Goal: Find specific page/section: Find specific page/section

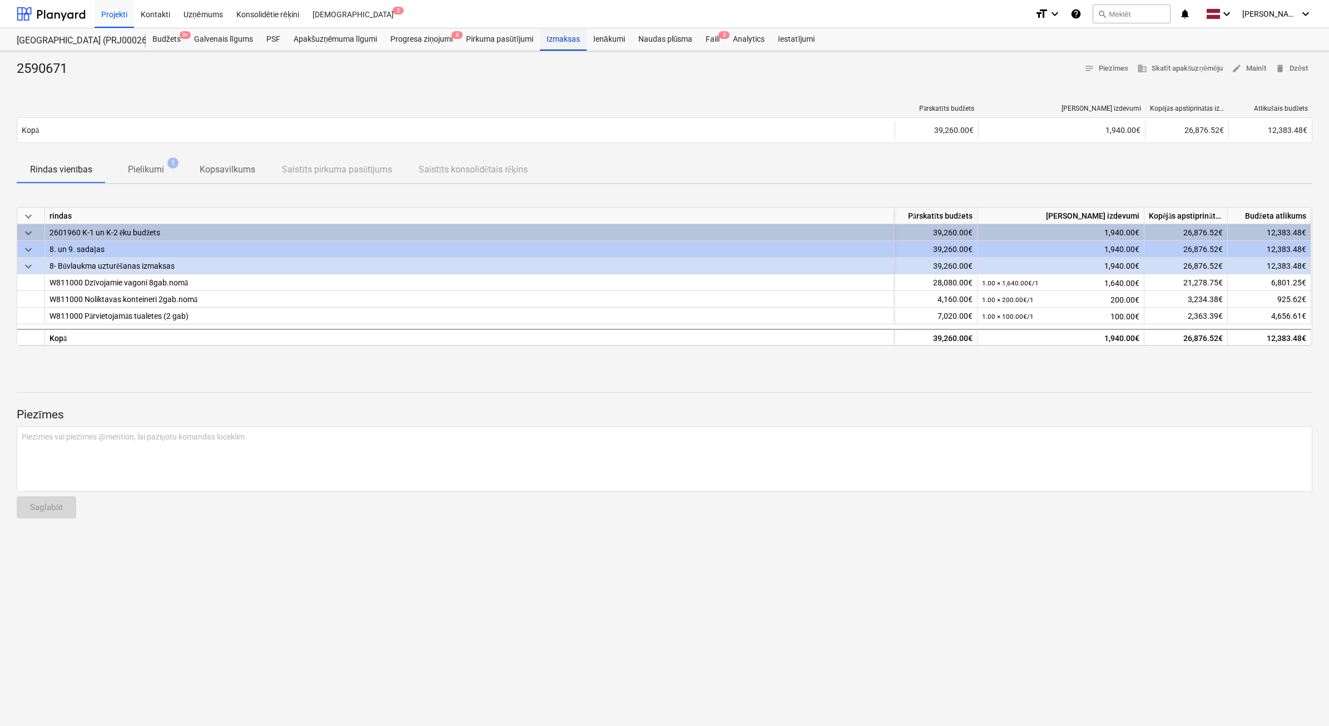
click at [568, 42] on div "Izmaksas" at bounding box center [563, 39] width 47 height 22
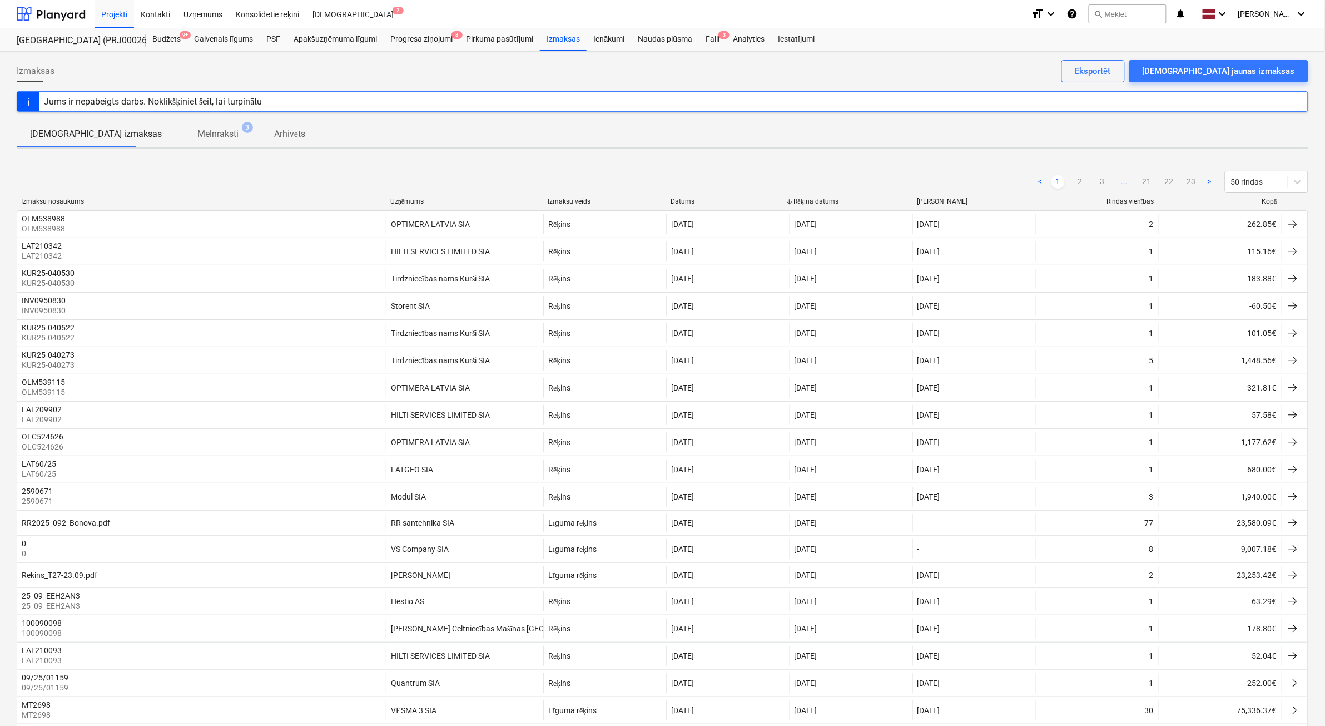
click at [1268, 204] on div "Kopā" at bounding box center [1220, 201] width 114 height 8
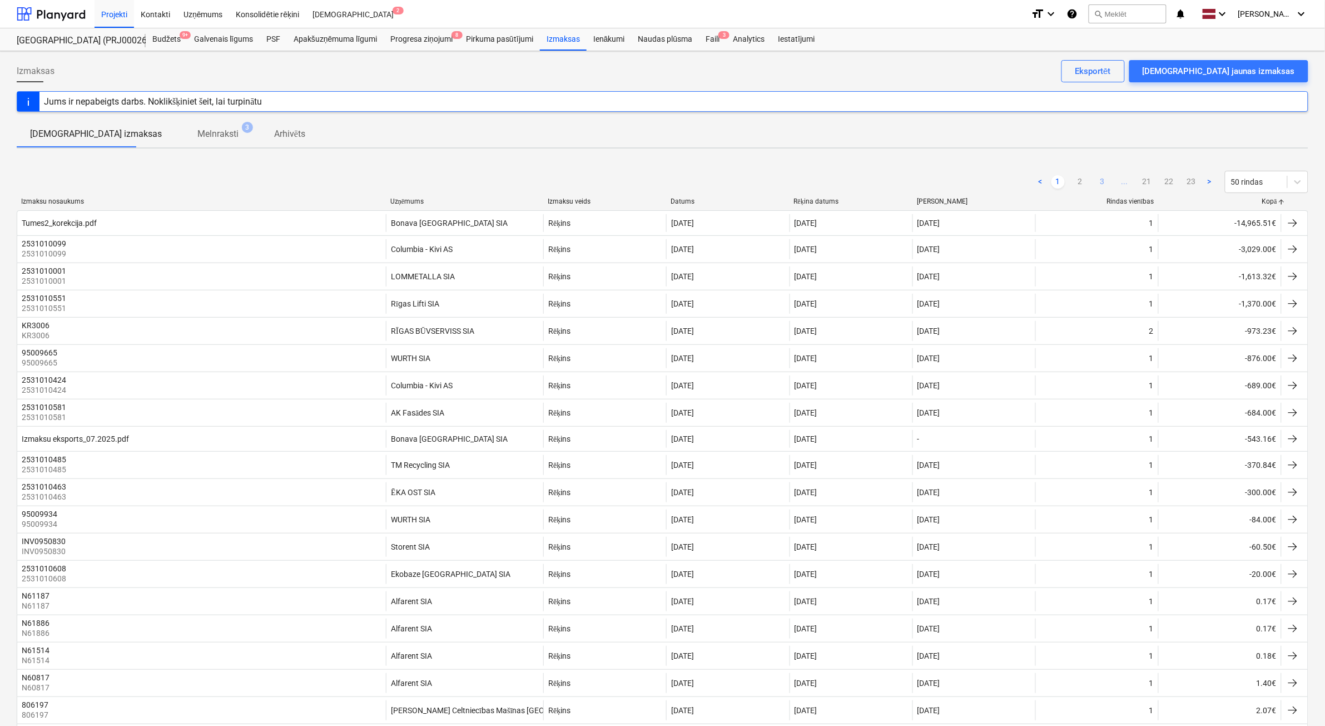
click at [1098, 182] on link "3" at bounding box center [1102, 181] width 13 height 13
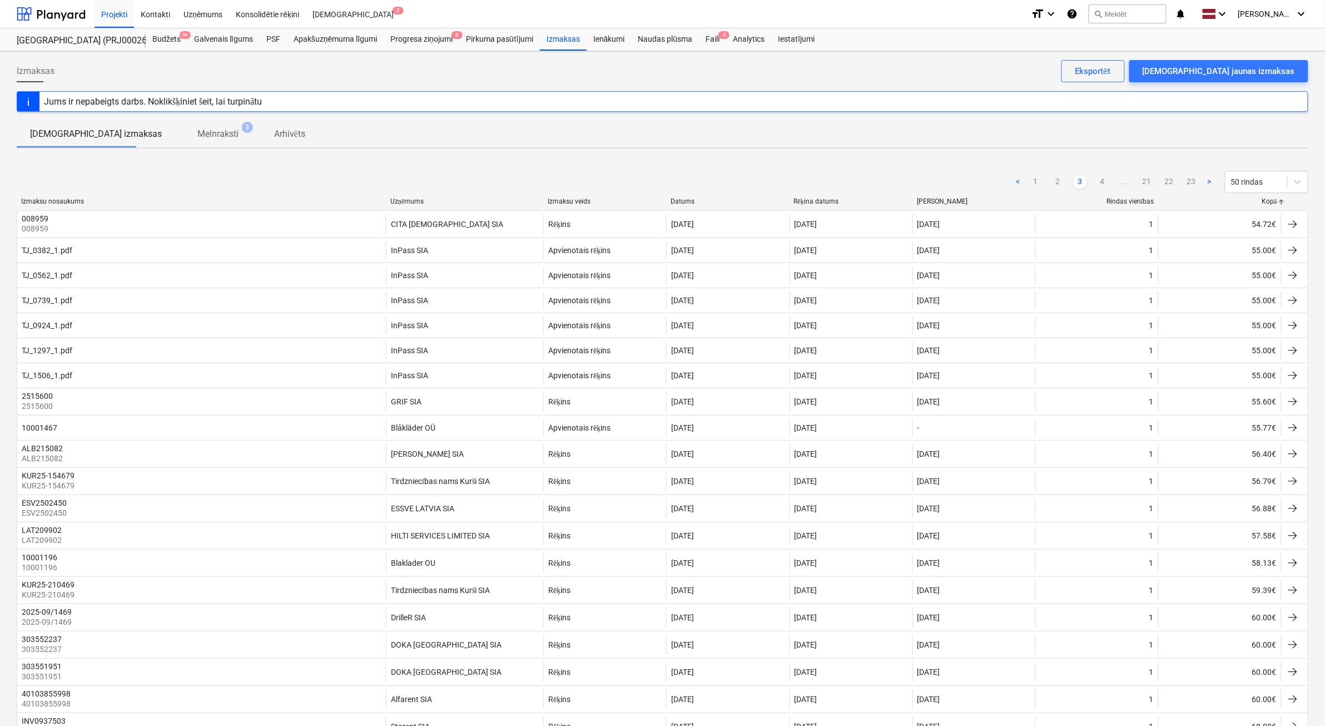
click at [1111, 185] on ul "< 1 2 3 4 ... 21 22 23 >" at bounding box center [1114, 181] width 205 height 13
click at [1153, 182] on link "21" at bounding box center [1147, 181] width 13 height 13
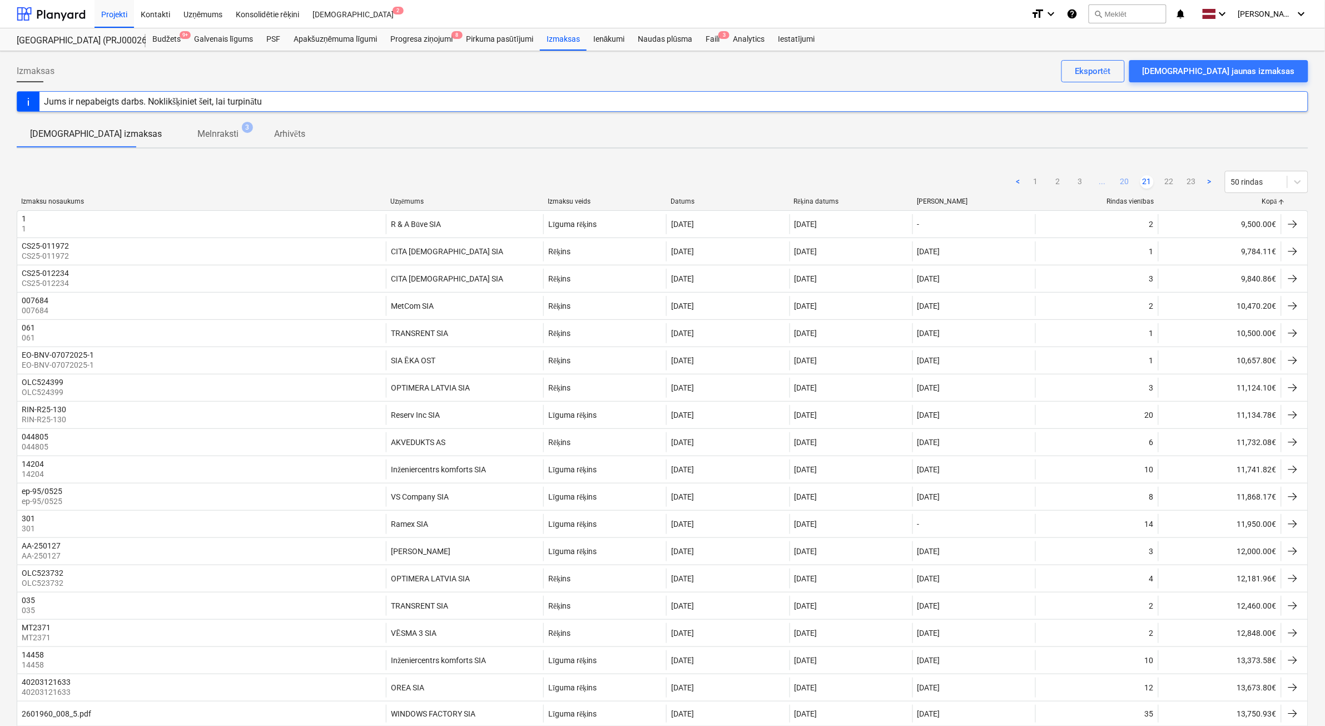
click at [1125, 185] on link "20" at bounding box center [1124, 181] width 13 height 13
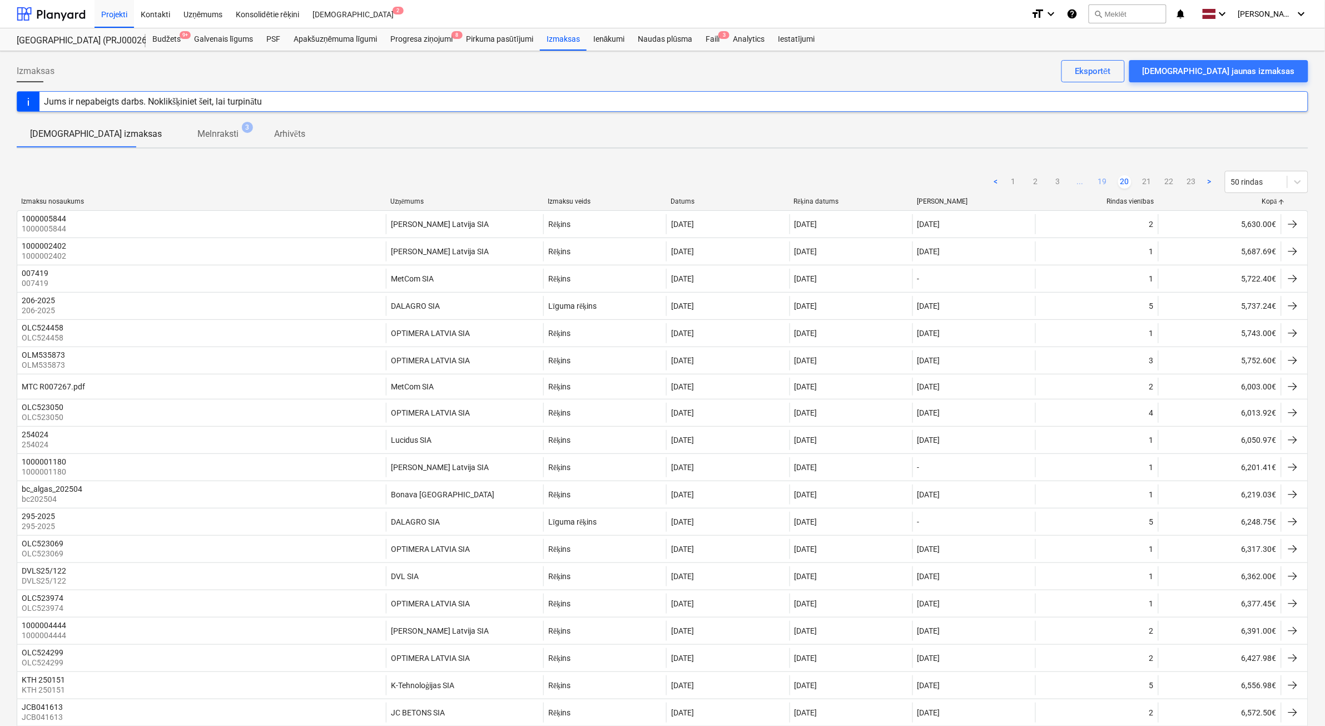
click at [1104, 182] on link "19" at bounding box center [1102, 181] width 13 height 13
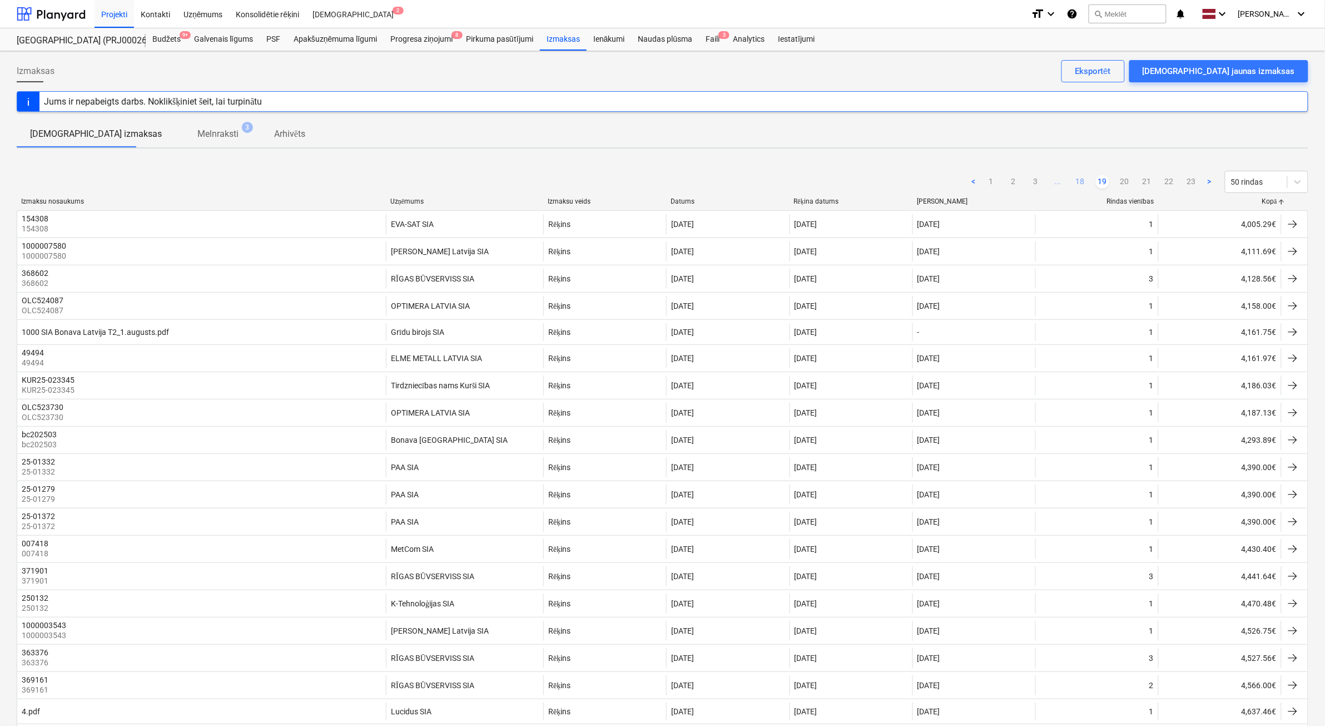
click at [1078, 181] on link "18" at bounding box center [1080, 181] width 13 height 13
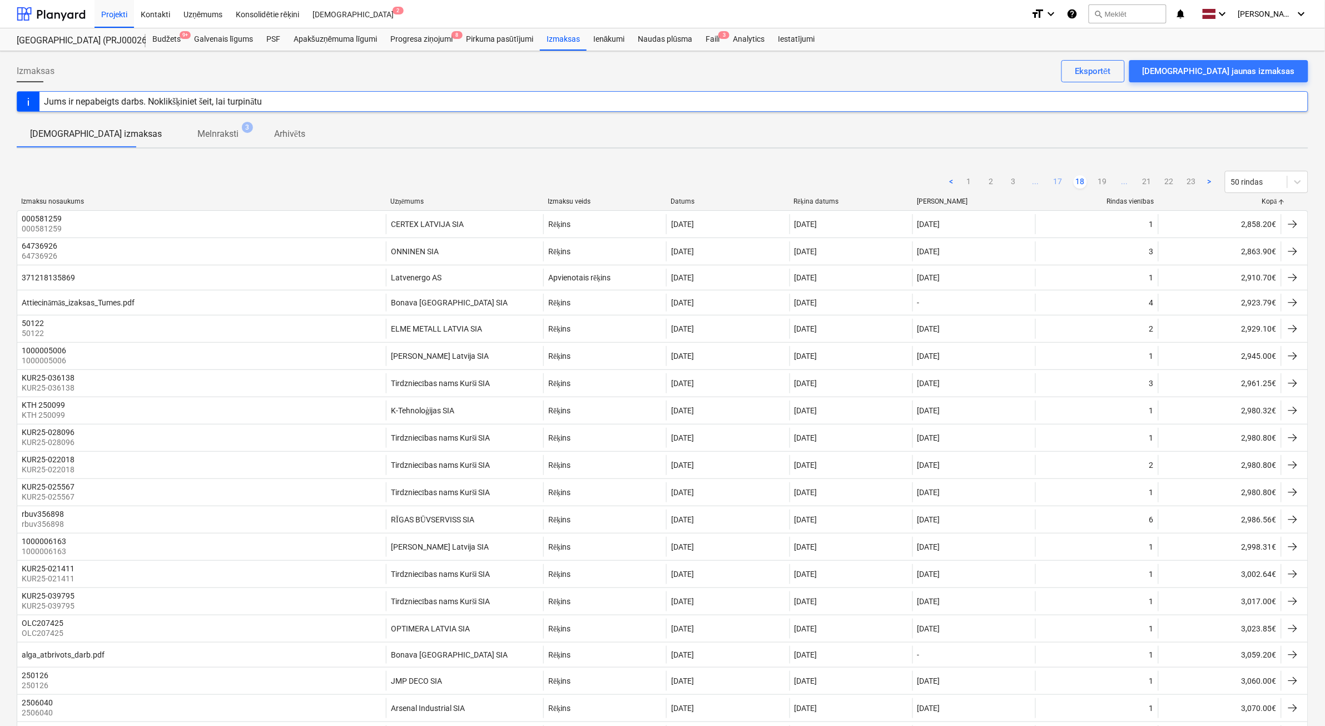
click at [1055, 182] on link "17" at bounding box center [1058, 181] width 13 height 13
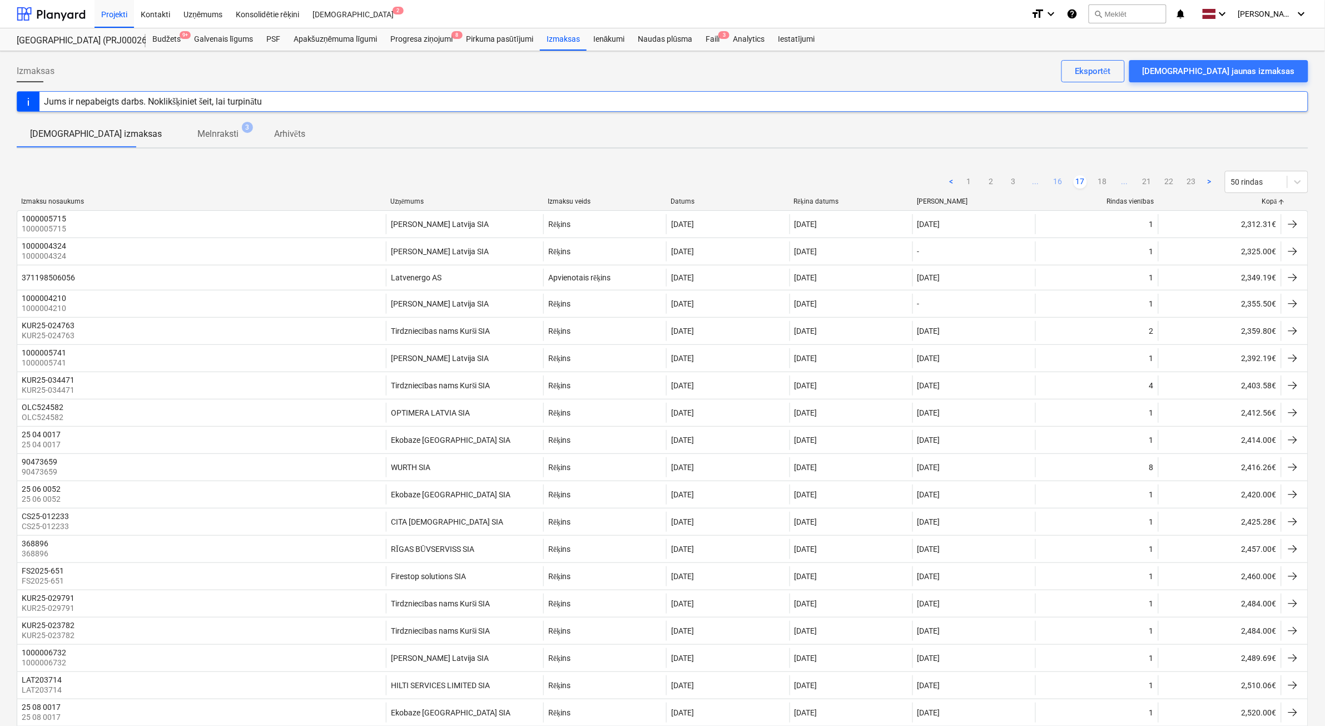
click at [1057, 184] on link "16" at bounding box center [1058, 181] width 13 height 13
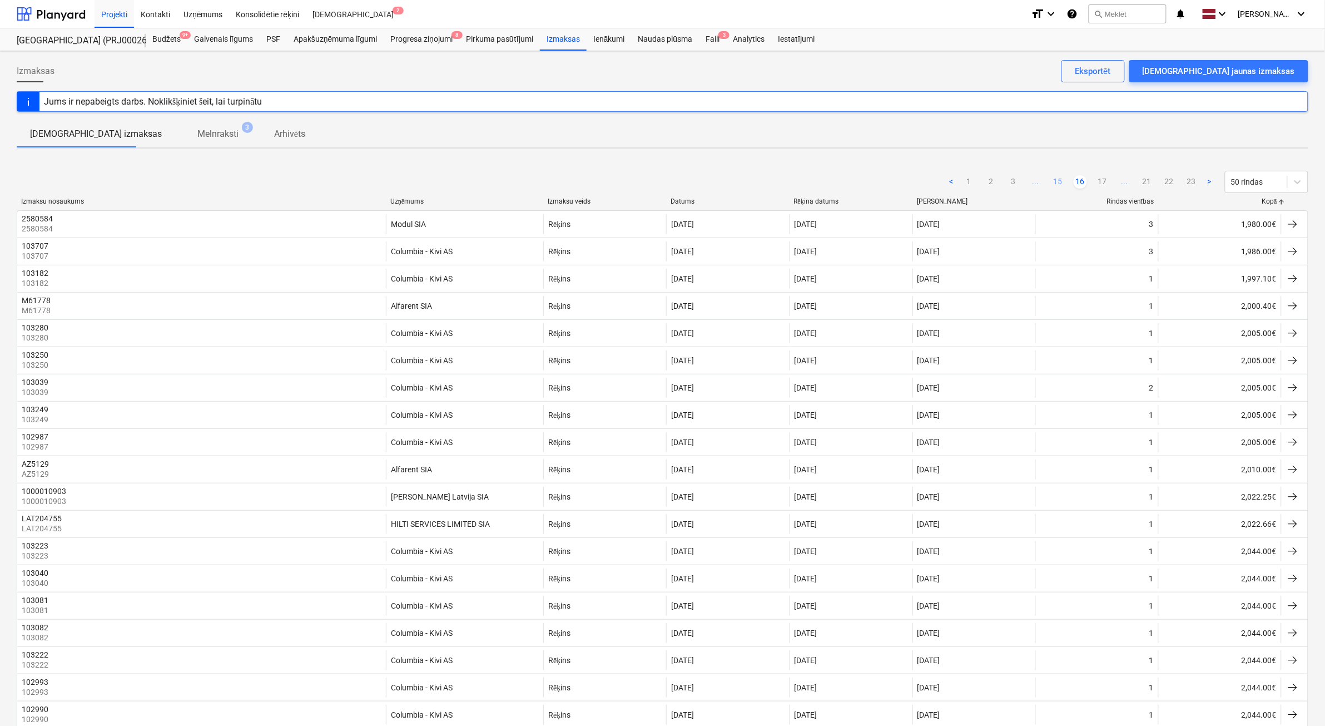
click at [1058, 175] on link "15" at bounding box center [1058, 181] width 13 height 13
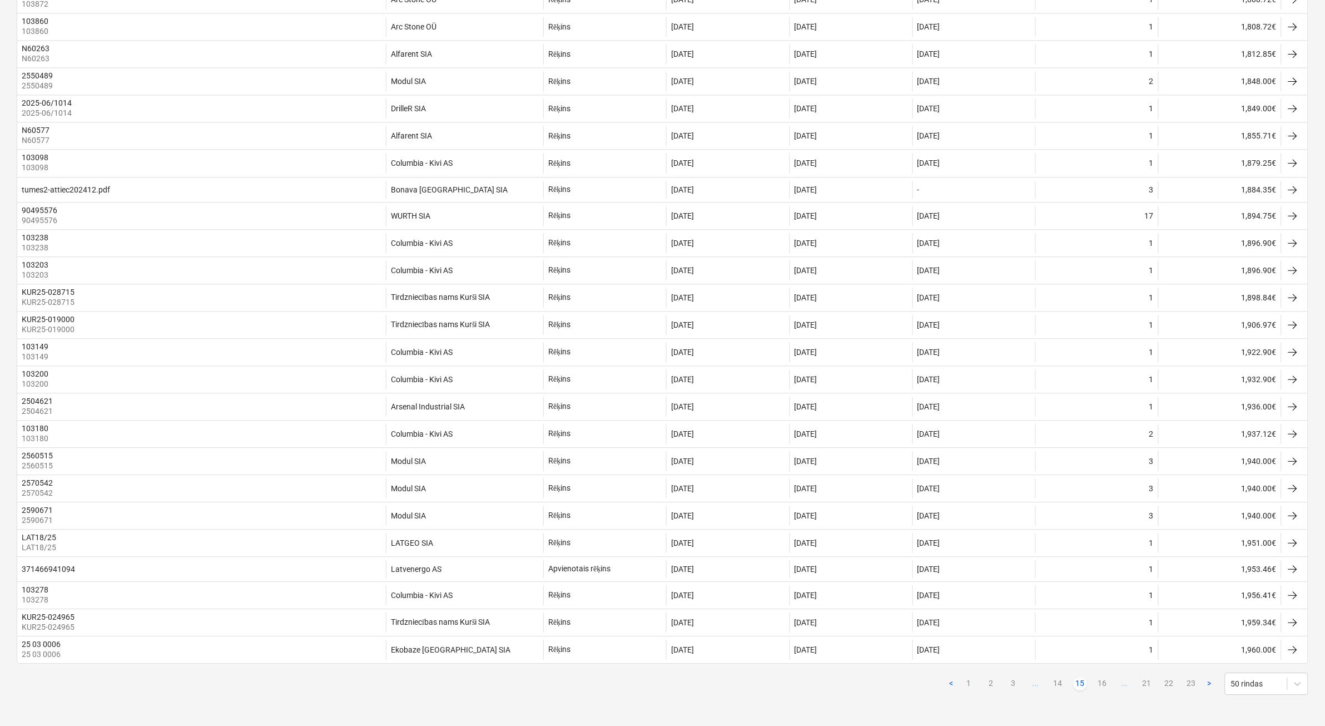
scroll to position [951, 0]
